Goal: Understand process/instructions: Understand process/instructions

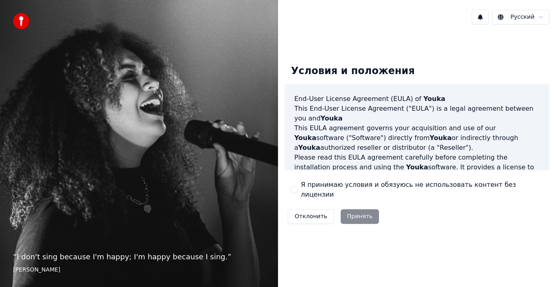
click at [540, 18] on html "“ I don't sing because I'm happy; I'm happy because I sing. ” [PERSON_NAME] Рус…" at bounding box center [278, 143] width 556 height 287
click at [366, 210] on div "Отклонить Принять" at bounding box center [333, 216] width 98 height 21
click at [355, 212] on div "Отклонить Принять" at bounding box center [333, 216] width 98 height 21
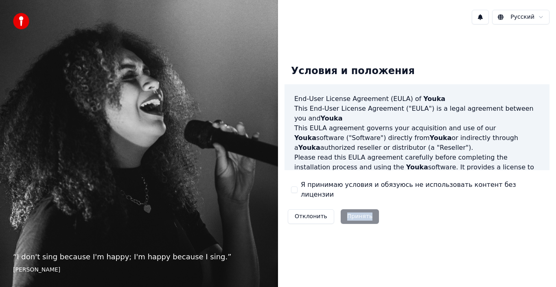
click at [355, 212] on div "Отклонить Принять" at bounding box center [333, 216] width 98 height 21
click at [307, 210] on button "Отклонить" at bounding box center [311, 216] width 46 height 15
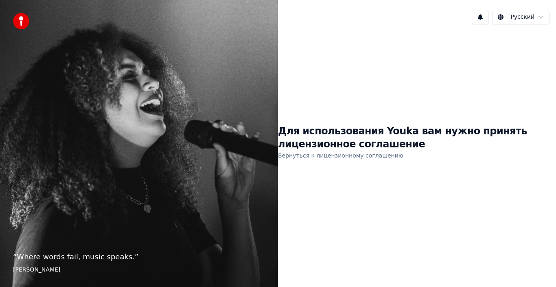
click at [331, 156] on link "Вернуться к лицензионному соглашению" at bounding box center [340, 155] width 125 height 13
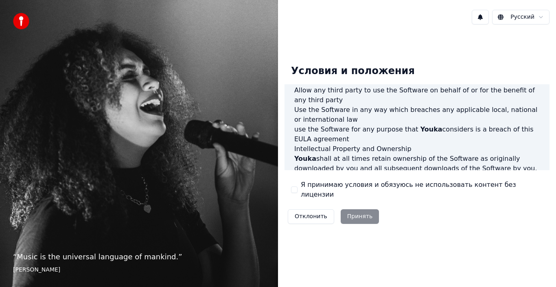
scroll to position [558, 0]
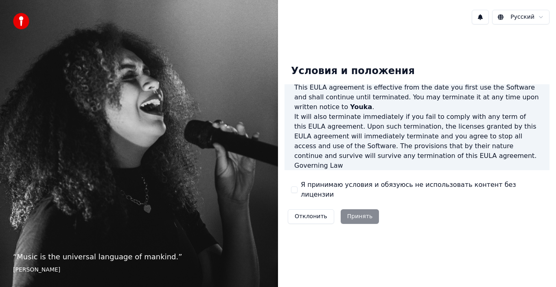
click at [357, 211] on div "Отклонить Принять" at bounding box center [333, 216] width 98 height 21
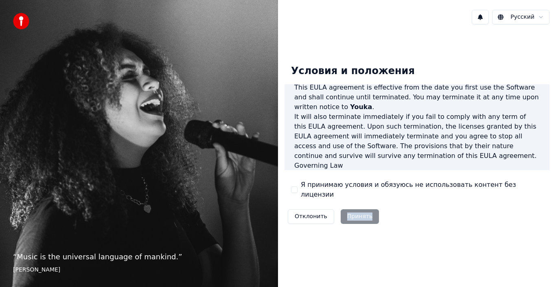
click at [357, 211] on div "Отклонить Принять" at bounding box center [333, 216] width 98 height 21
click at [357, 233] on div "Условия и положения End-User License Agreement ([PERSON_NAME]) of Youka This En…" at bounding box center [417, 142] width 278 height 223
click at [316, 216] on button "Отклонить" at bounding box center [311, 216] width 46 height 15
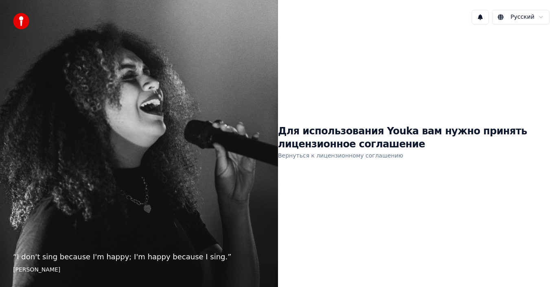
click at [342, 153] on link "Вернуться к лицензионному соглашению" at bounding box center [340, 155] width 125 height 13
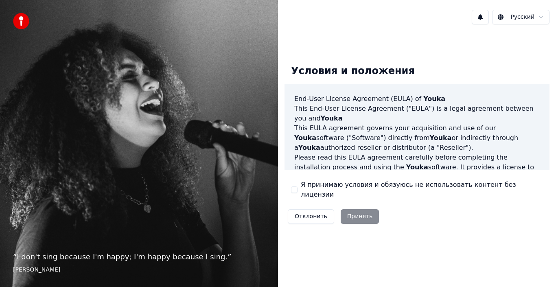
click at [354, 212] on div "Отклонить Принять" at bounding box center [333, 216] width 98 height 21
